Goal: Navigation & Orientation: Find specific page/section

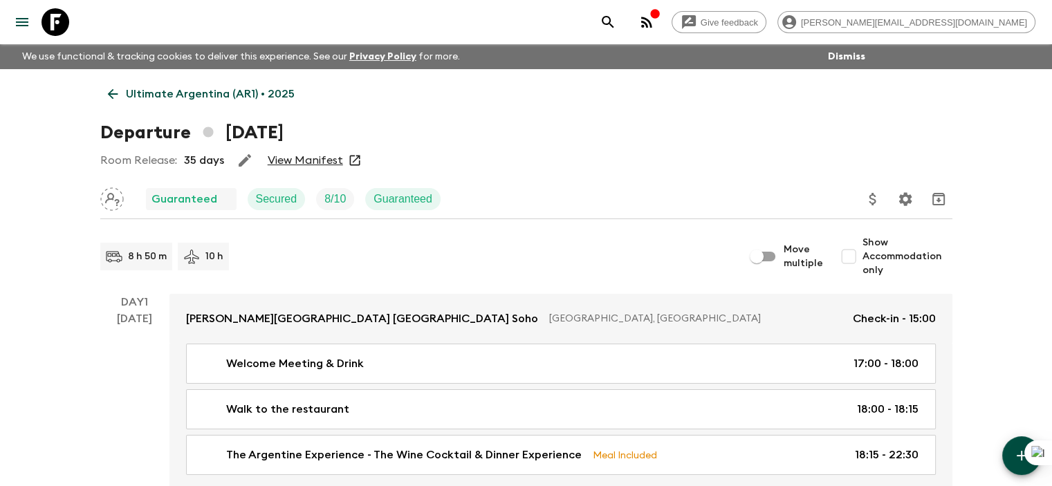
click at [113, 93] on icon at bounding box center [112, 94] width 10 height 10
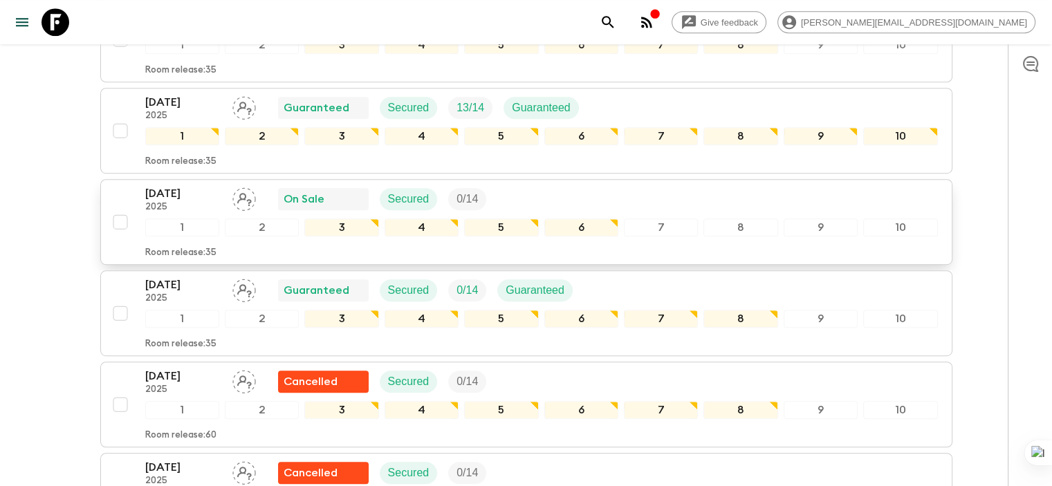
scroll to position [865, 0]
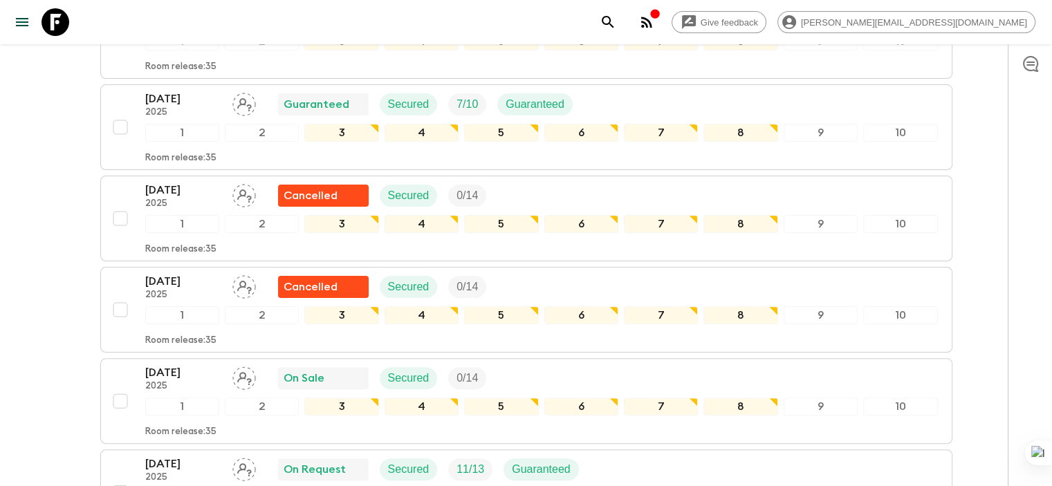
scroll to position [20, 0]
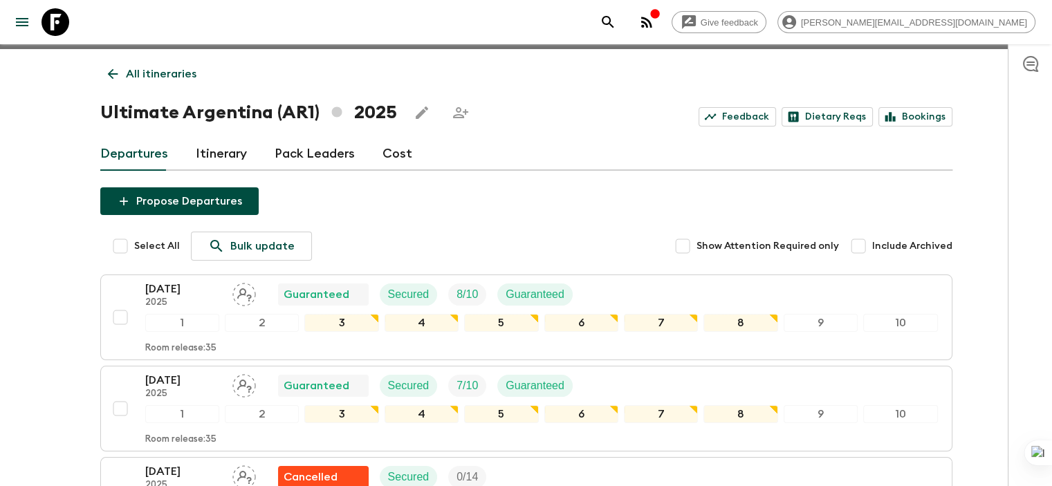
click at [113, 74] on icon at bounding box center [112, 74] width 10 height 10
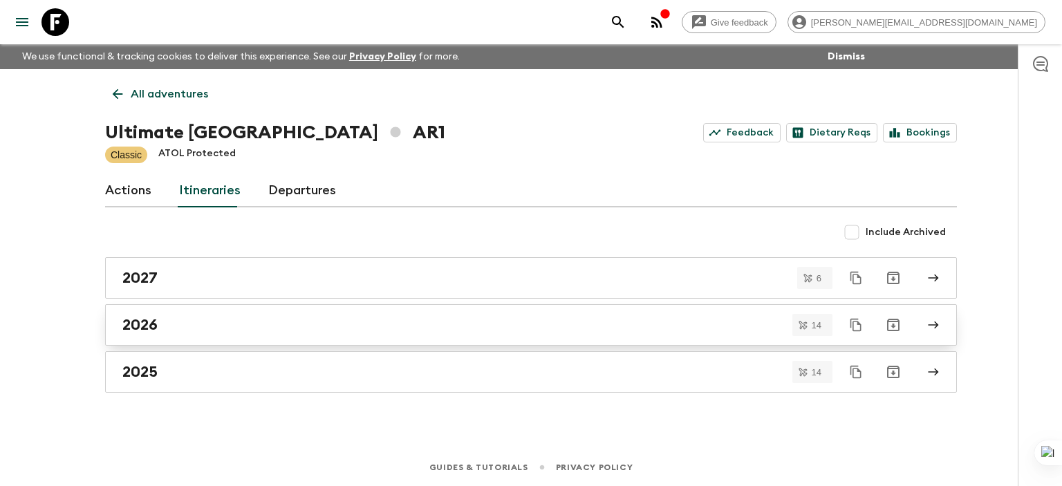
click at [141, 313] on link "2026" at bounding box center [531, 324] width 852 height 41
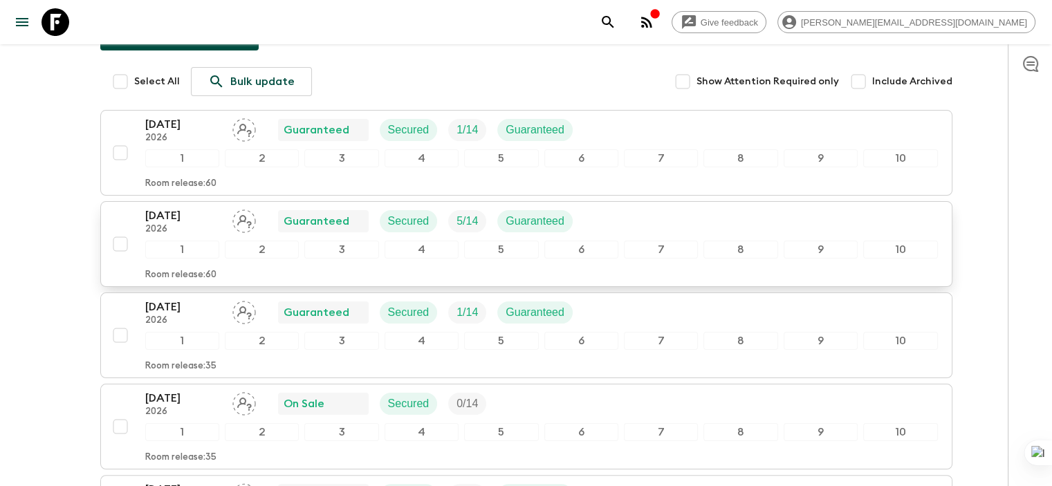
scroll to position [207, 0]
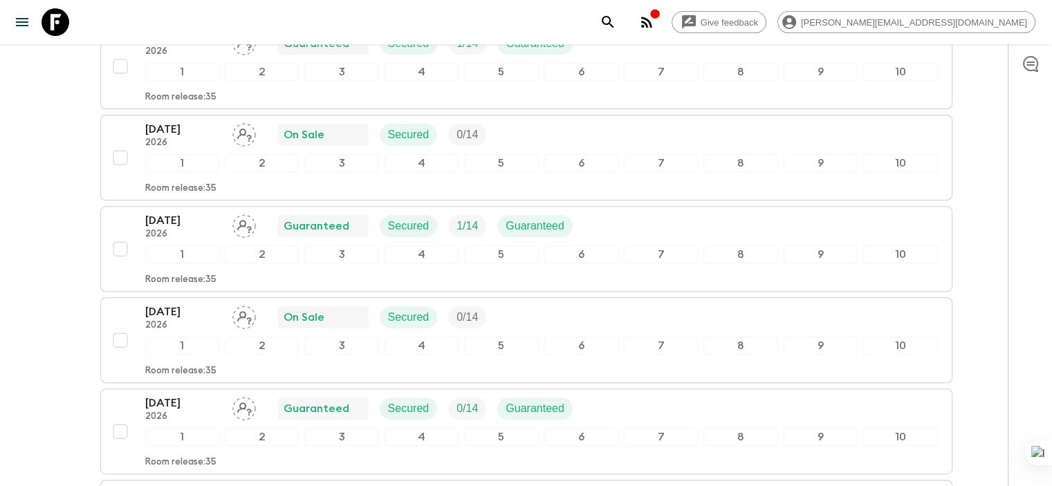
scroll to position [456, 0]
